Goal: Information Seeking & Learning: Learn about a topic

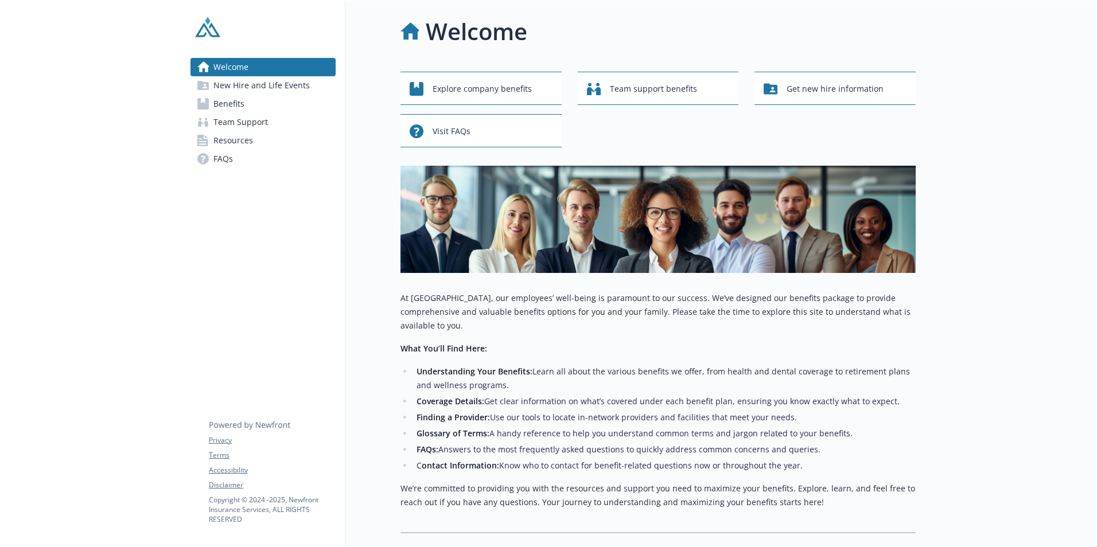
click at [273, 109] on link "Benefits" at bounding box center [262, 104] width 145 height 18
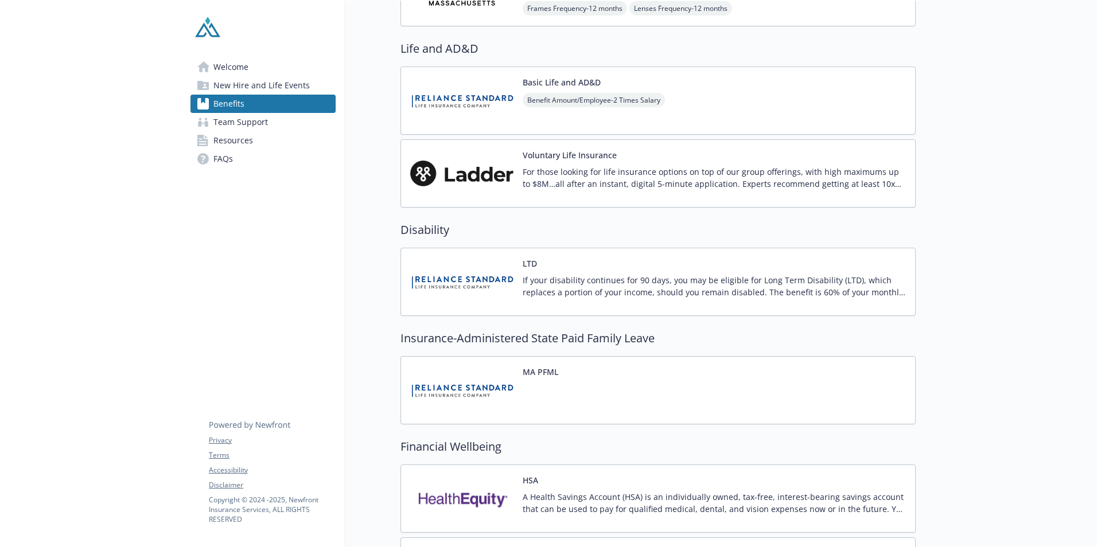
click at [623, 298] on p "If your disability continues for 90 days, you may be eligible for Long Term Dis…" at bounding box center [713, 286] width 383 height 24
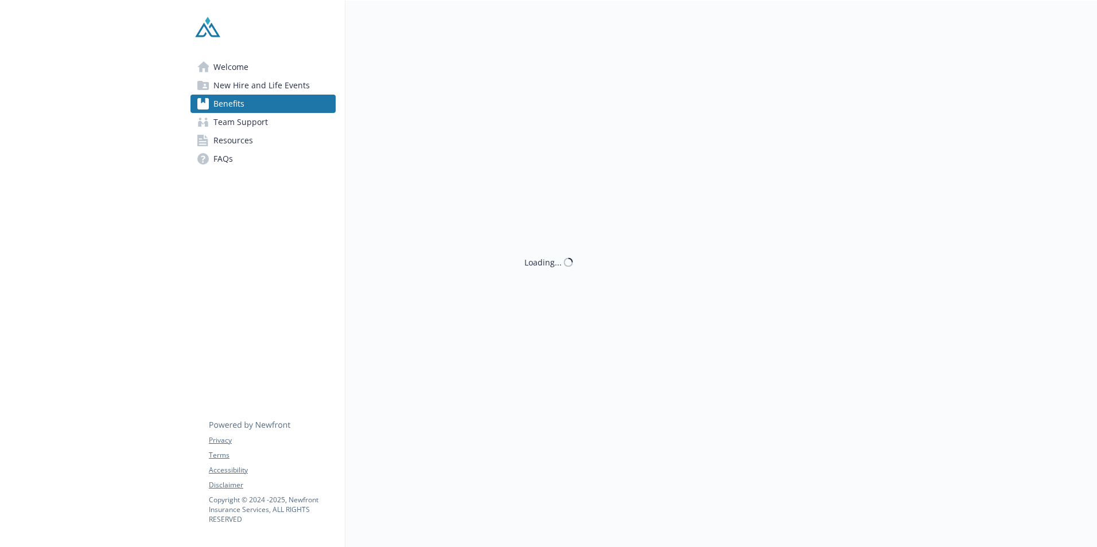
scroll to position [459, 0]
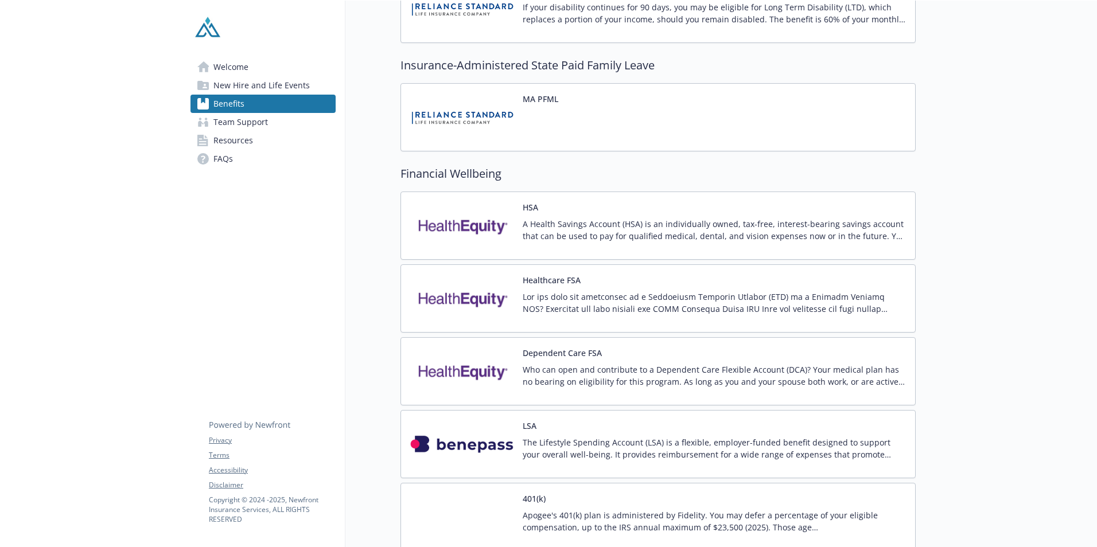
scroll to position [636, 0]
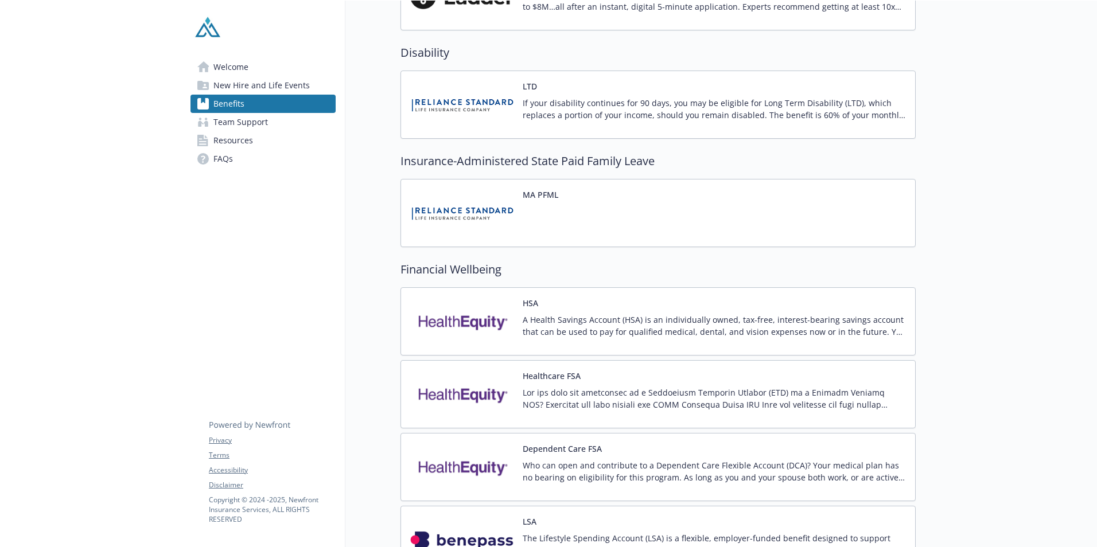
click at [566, 116] on p "If your disability continues for 90 days, you may be eligible for Long Term Dis…" at bounding box center [713, 109] width 383 height 24
click at [749, 224] on div "MA PFML" at bounding box center [657, 213] width 515 height 68
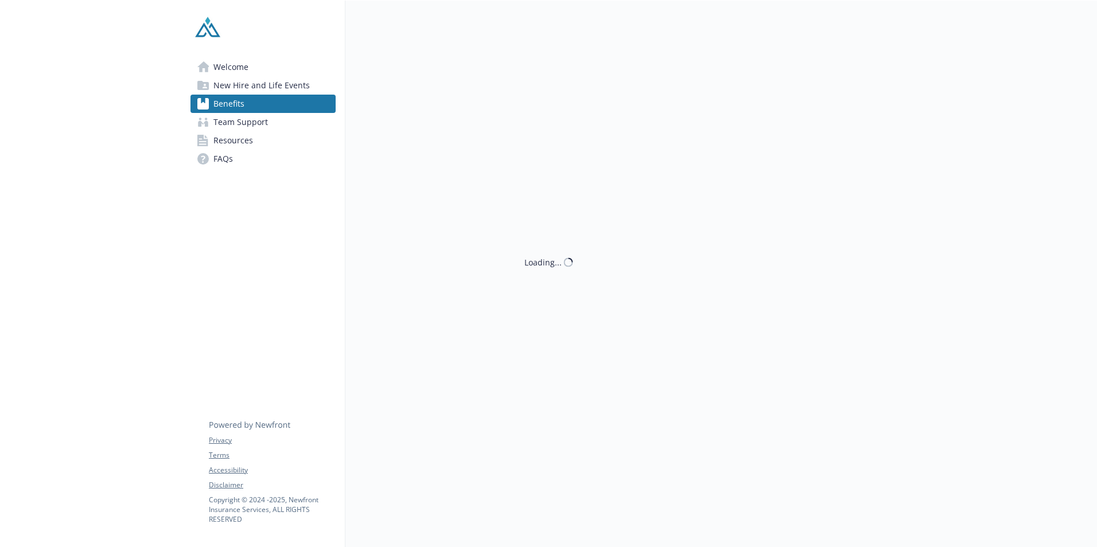
scroll to position [636, 0]
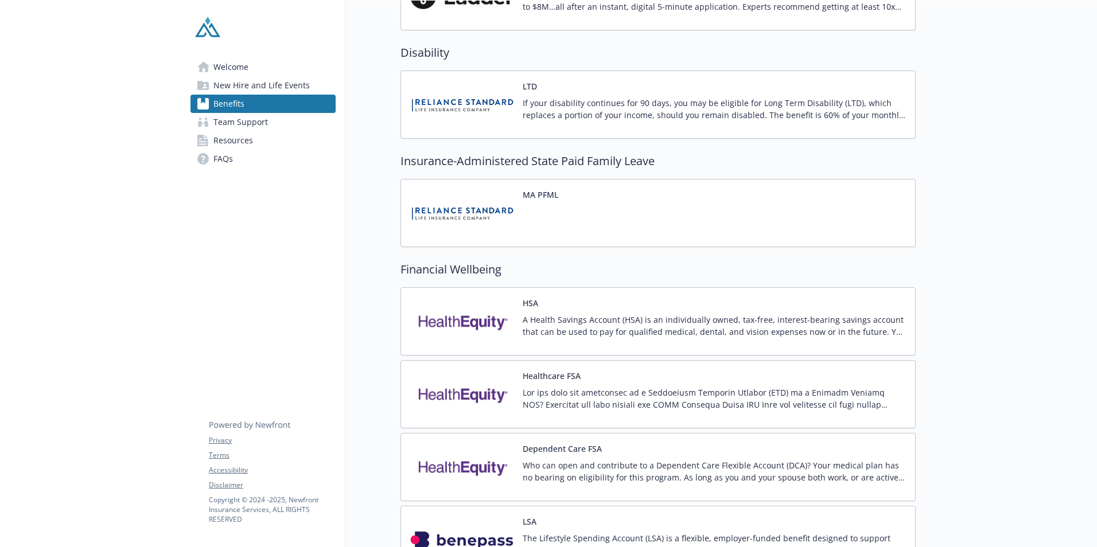
click at [754, 127] on div "If your disability continues for 90 days, you may be eligible for Long Term Dis…" at bounding box center [713, 113] width 383 height 32
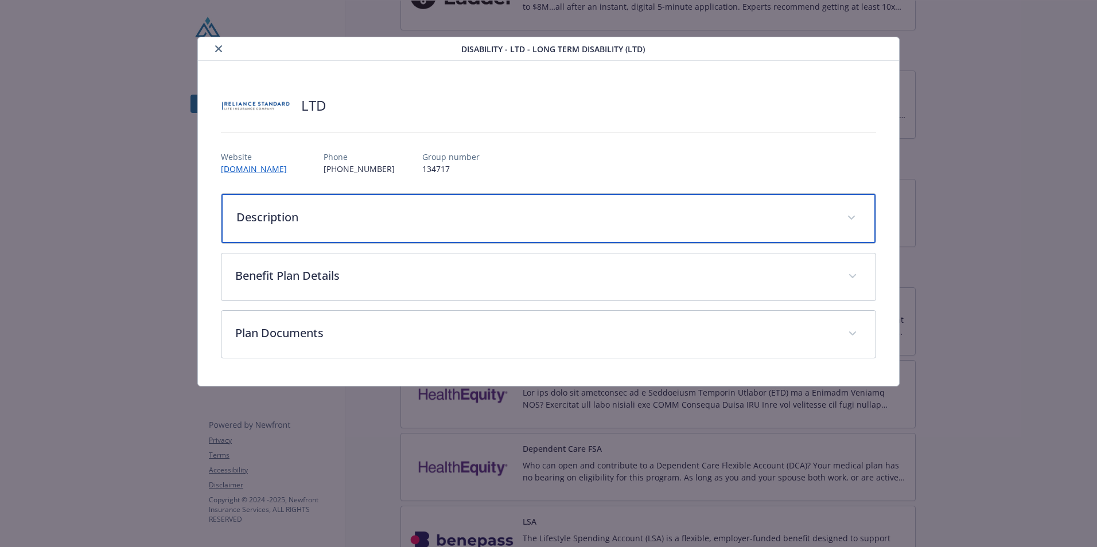
click at [441, 226] on div "Description" at bounding box center [548, 218] width 654 height 49
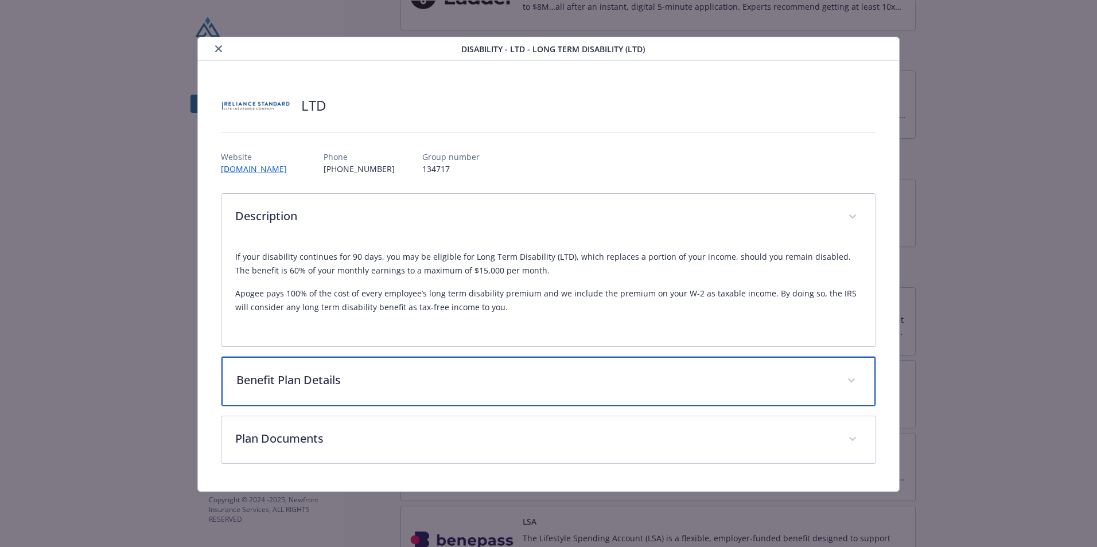
click at [368, 401] on div "Benefit Plan Details" at bounding box center [548, 381] width 654 height 49
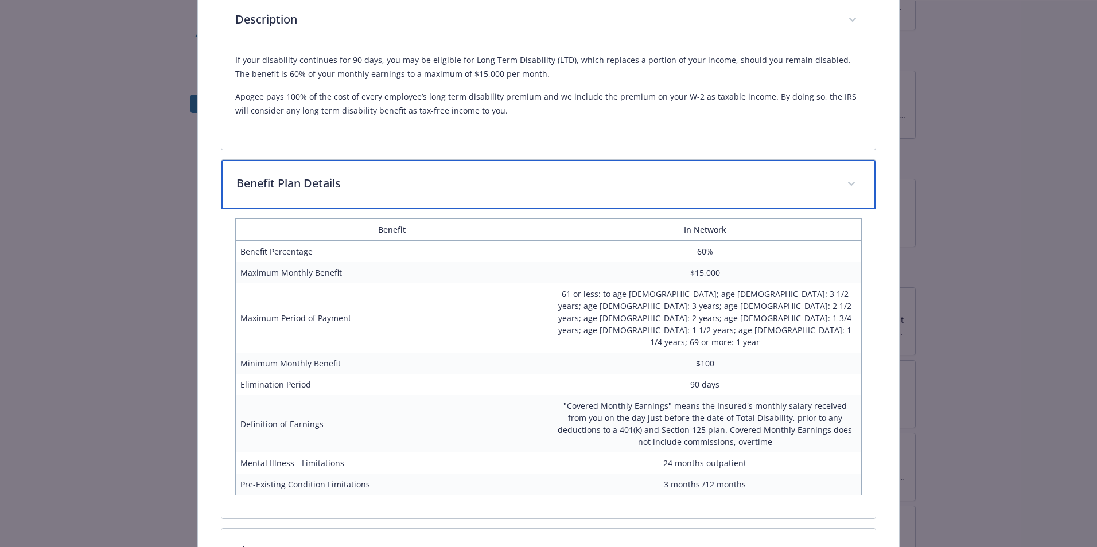
scroll to position [229, 0]
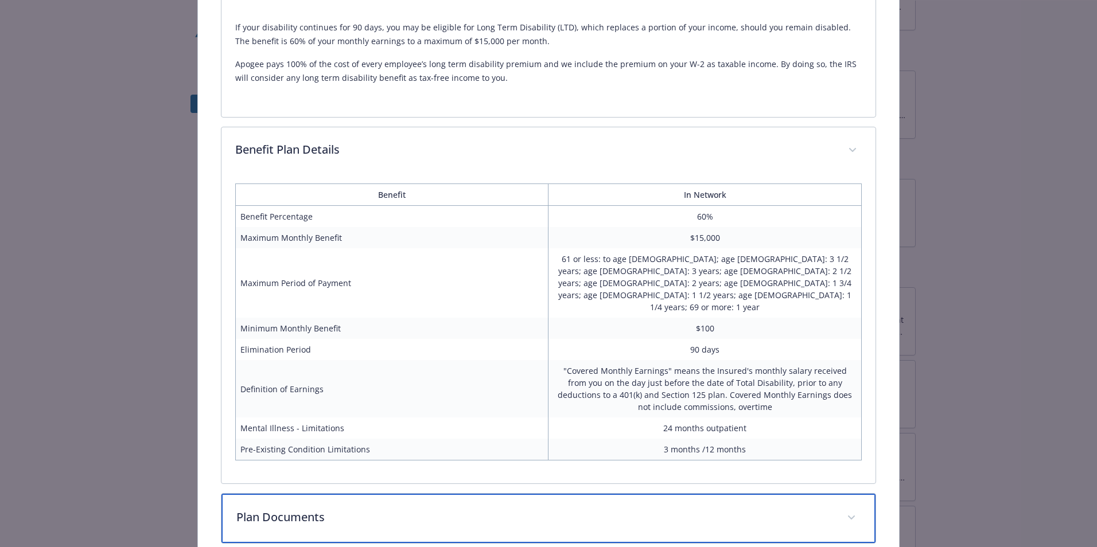
click at [830, 497] on div "Plan Documents" at bounding box center [548, 518] width 654 height 49
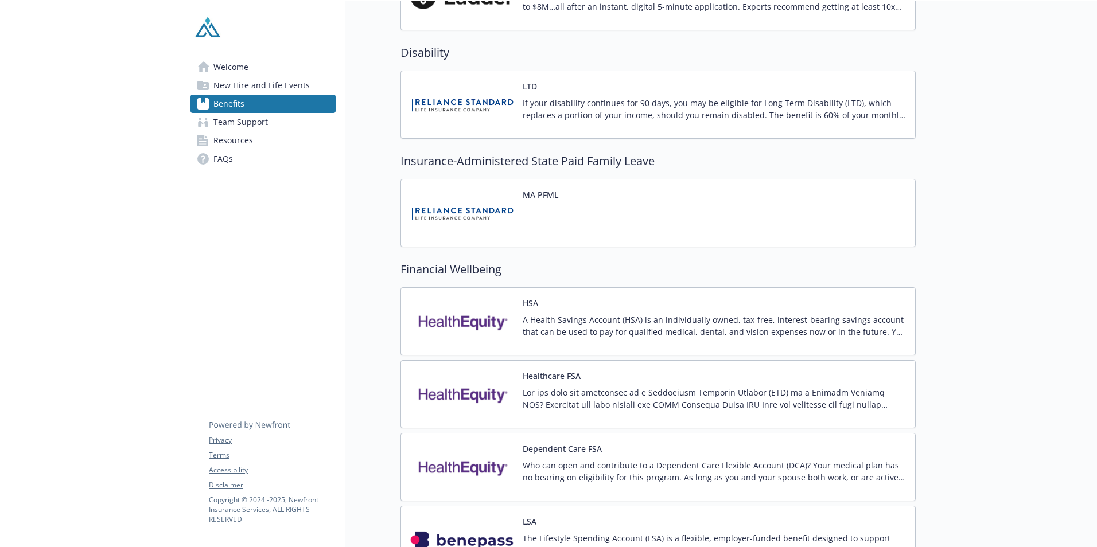
click at [552, 218] on div at bounding box center [540, 221] width 36 height 32
click at [271, 88] on span "New Hire and Life Events" at bounding box center [261, 85] width 96 height 18
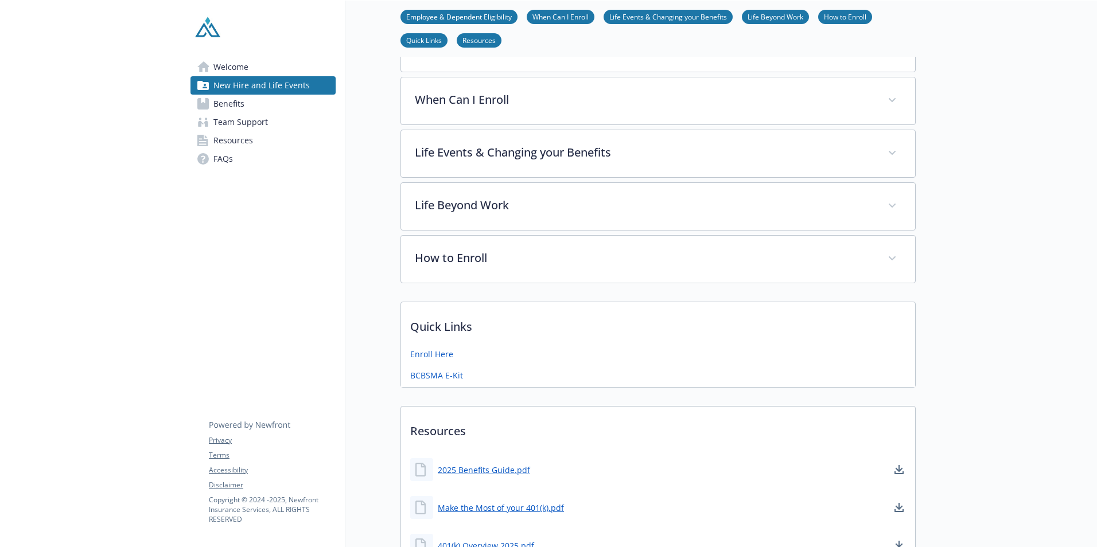
click at [256, 132] on link "Resources" at bounding box center [262, 140] width 145 height 18
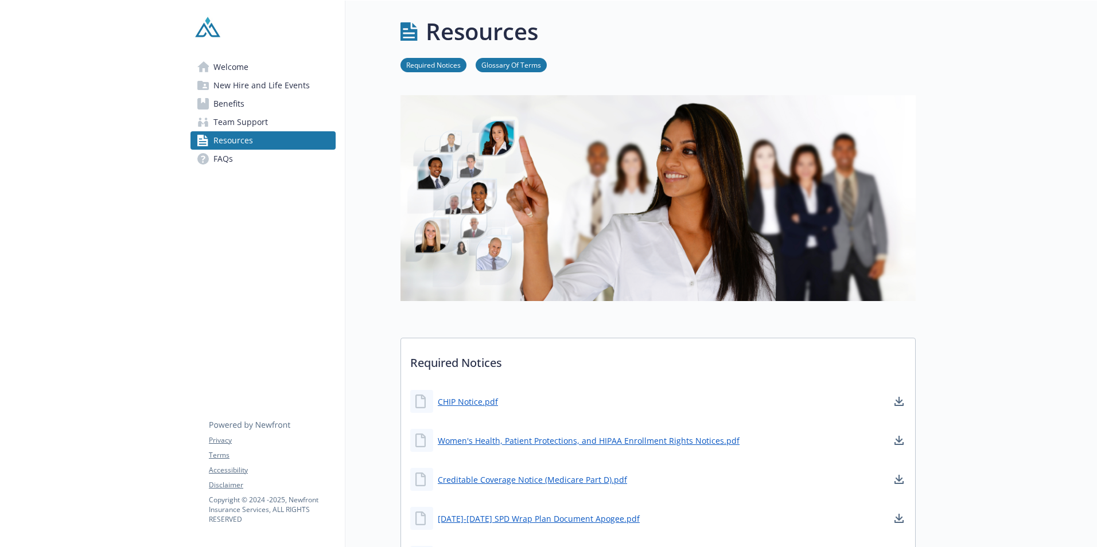
click at [246, 89] on span "New Hire and Life Events" at bounding box center [261, 85] width 96 height 18
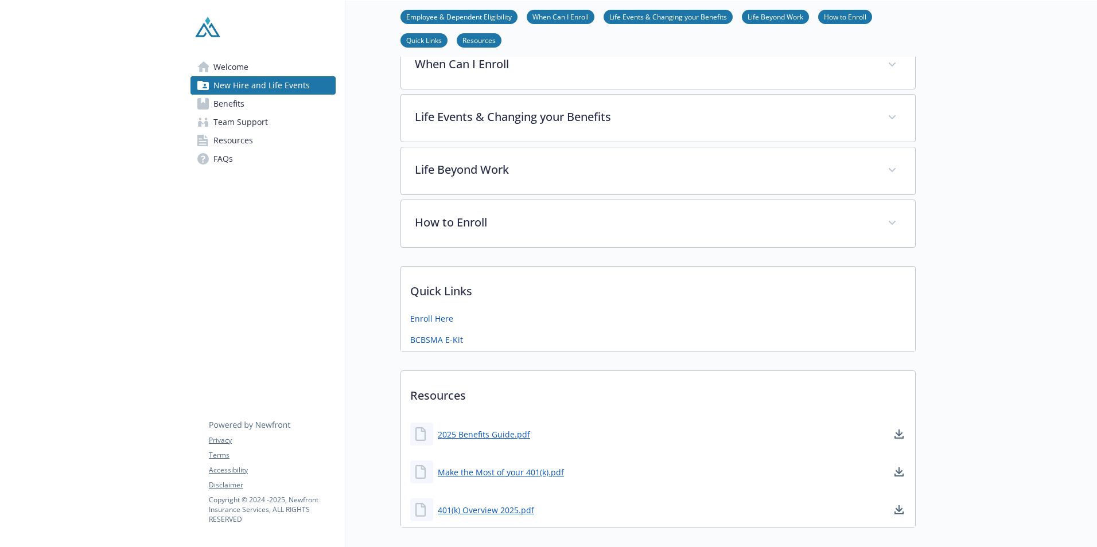
scroll to position [327, 0]
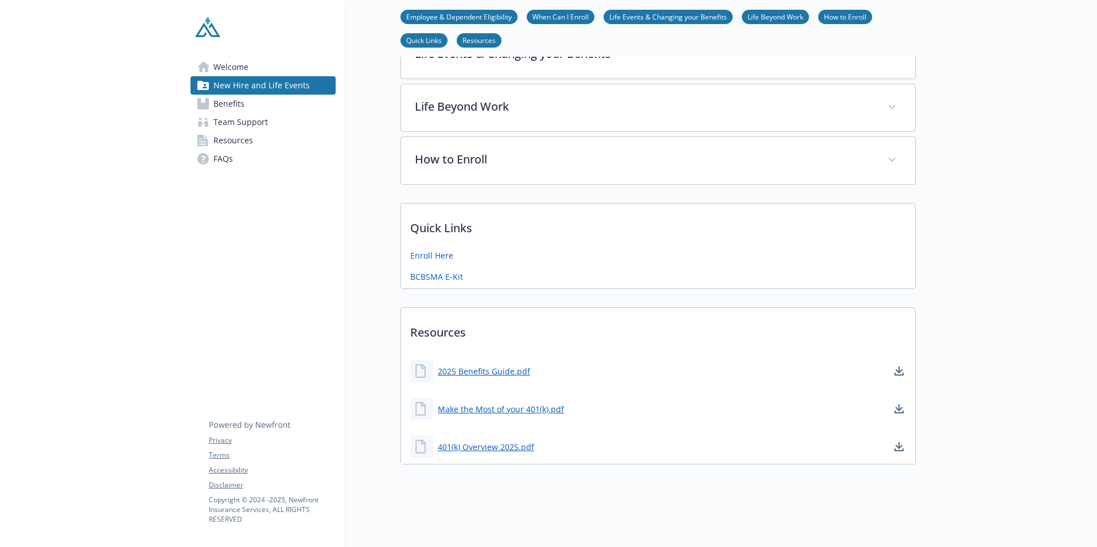
click at [251, 135] on span "Resources" at bounding box center [233, 140] width 40 height 18
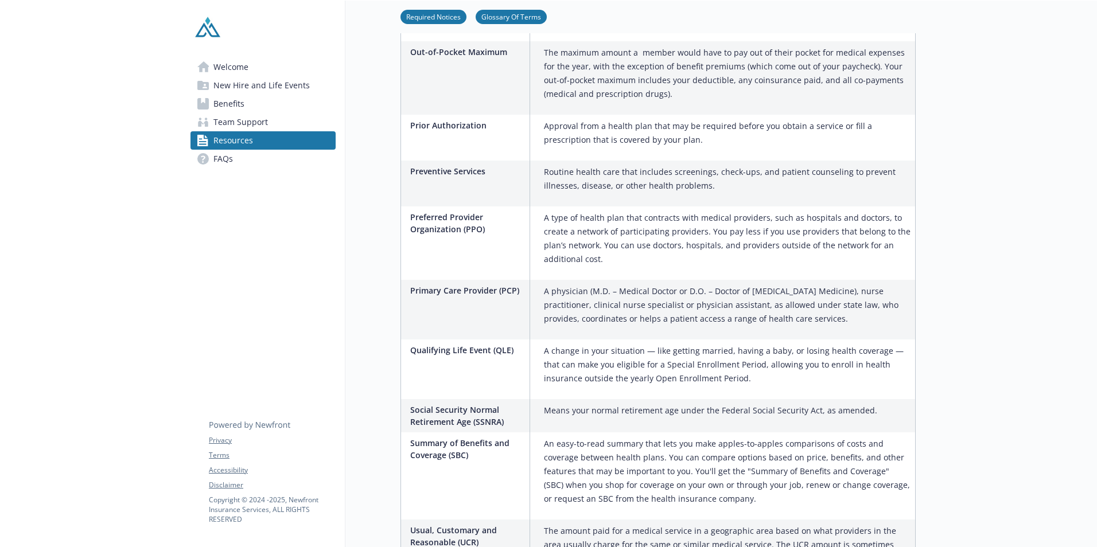
scroll to position [1668, 0]
